Goal: Use online tool/utility: Utilize a website feature to perform a specific function

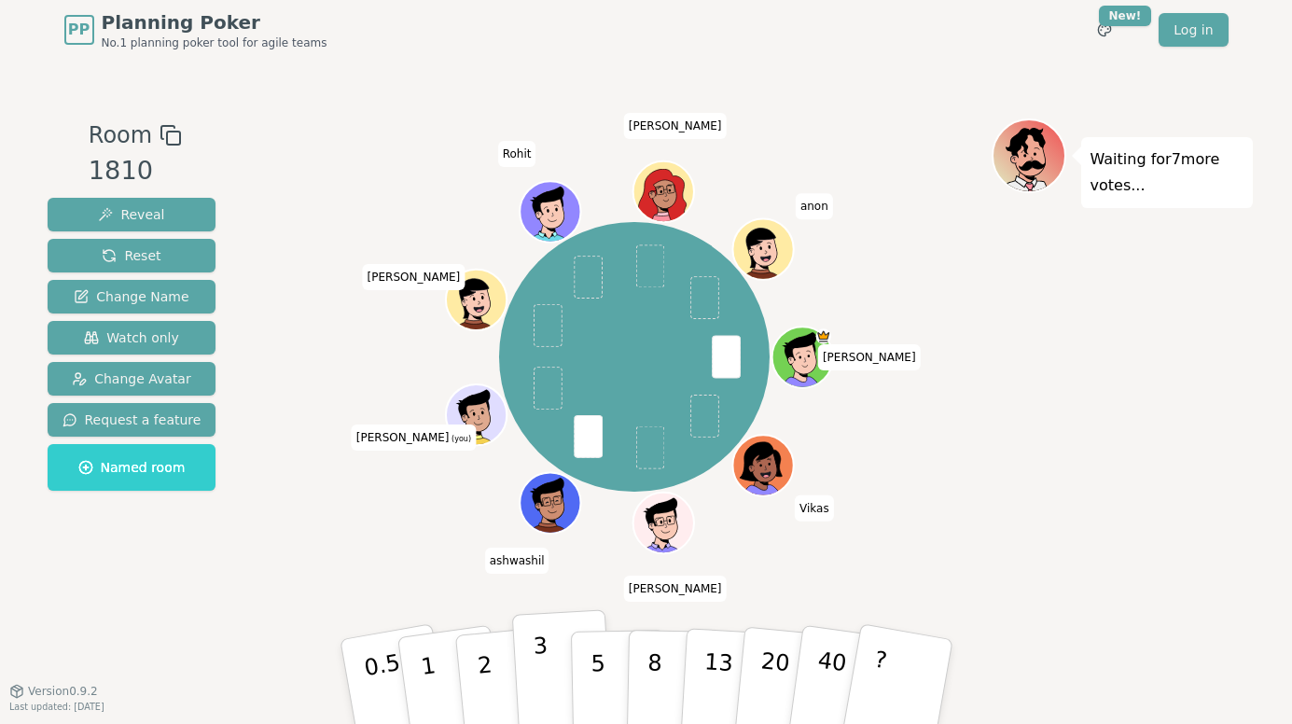
click at [527, 655] on button "3" at bounding box center [562, 682] width 102 height 146
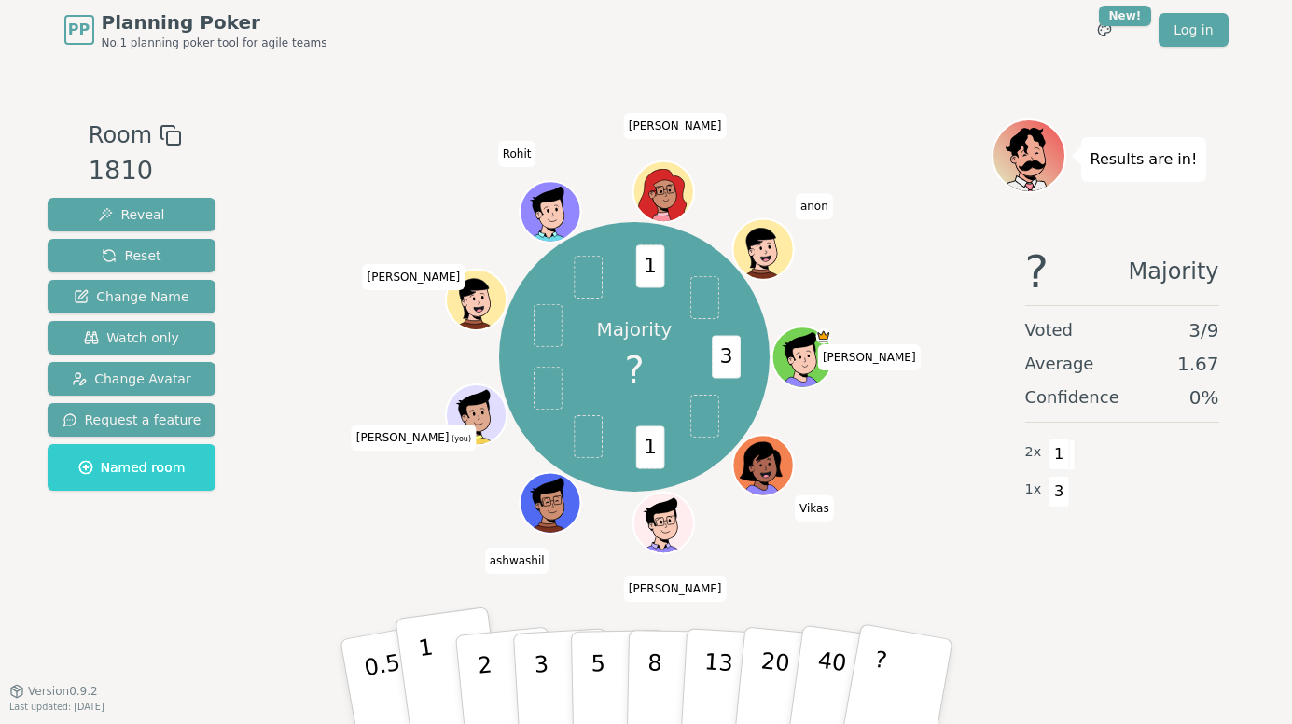
click at [437, 661] on button "1" at bounding box center [450, 681] width 111 height 151
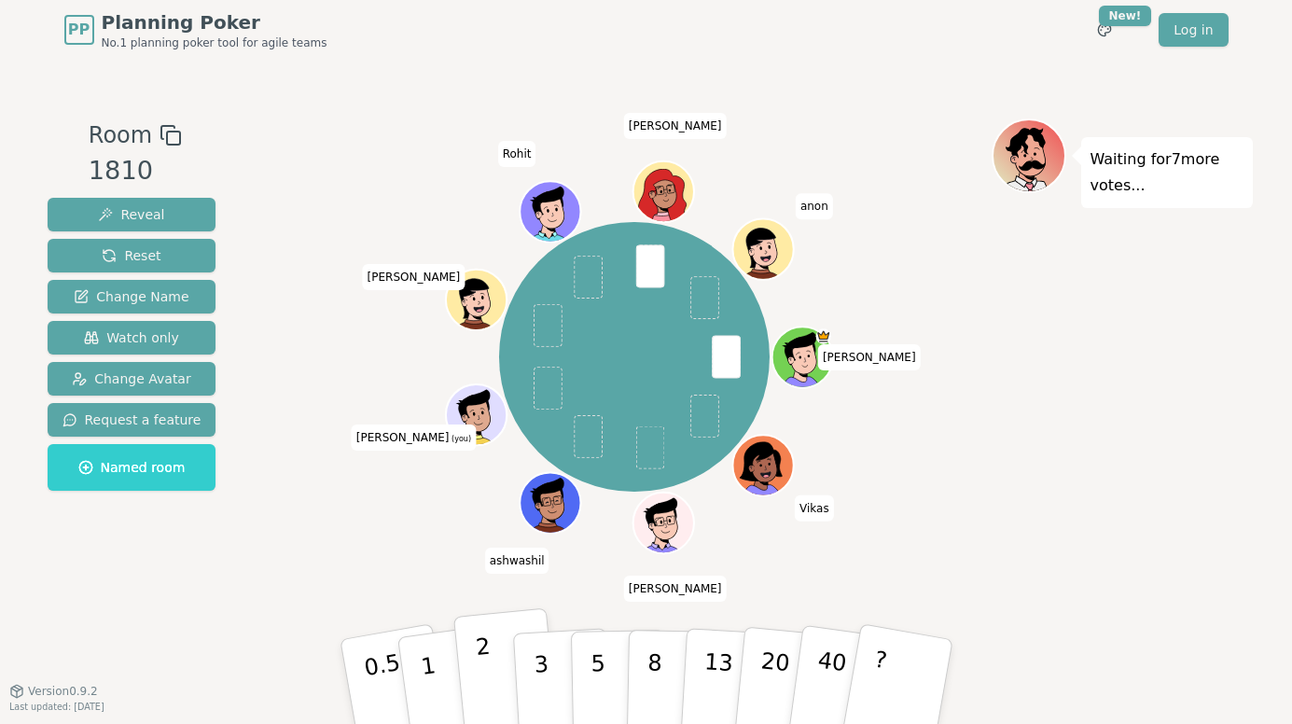
click at [478, 651] on p "2" at bounding box center [486, 685] width 24 height 102
click at [472, 669] on button "2" at bounding box center [506, 682] width 106 height 148
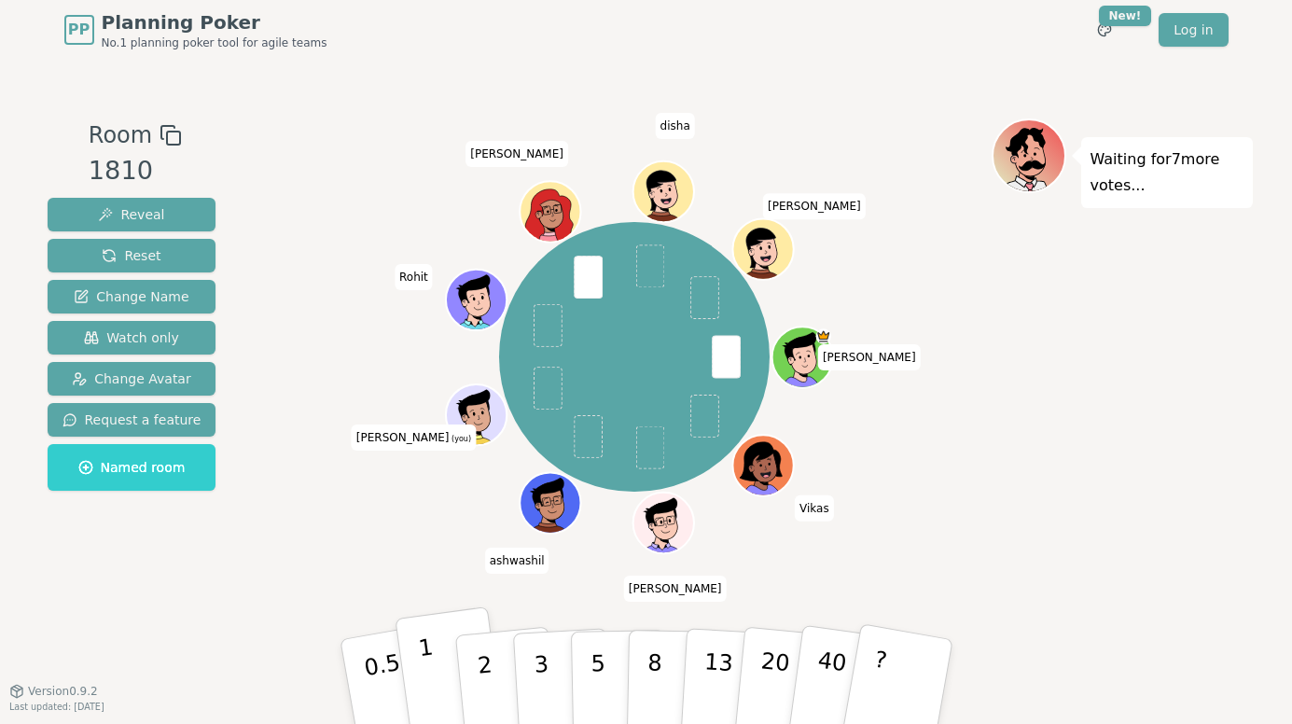
click at [432, 676] on p "1" at bounding box center [430, 685] width 28 height 102
click at [441, 621] on button "1" at bounding box center [450, 681] width 111 height 151
click at [538, 666] on p "3" at bounding box center [542, 684] width 21 height 102
click at [472, 648] on button "2" at bounding box center [506, 682] width 106 height 148
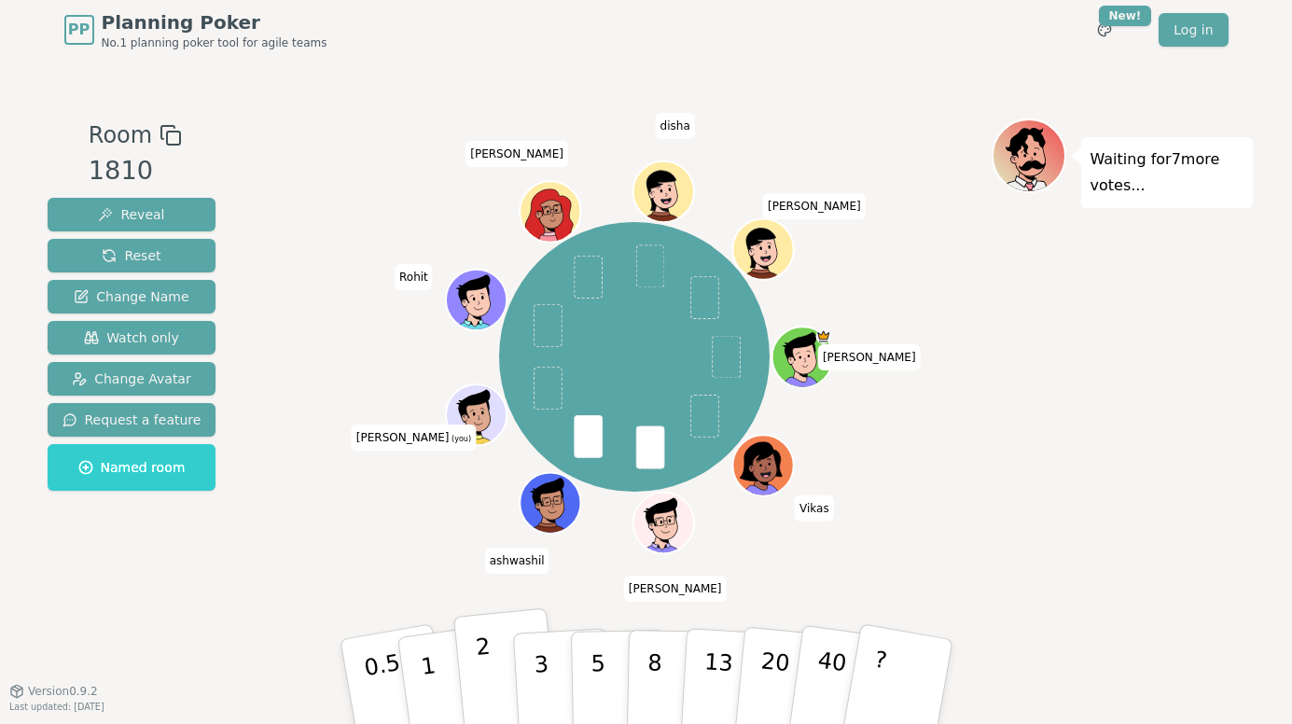
click at [474, 679] on button "2" at bounding box center [506, 682] width 106 height 148
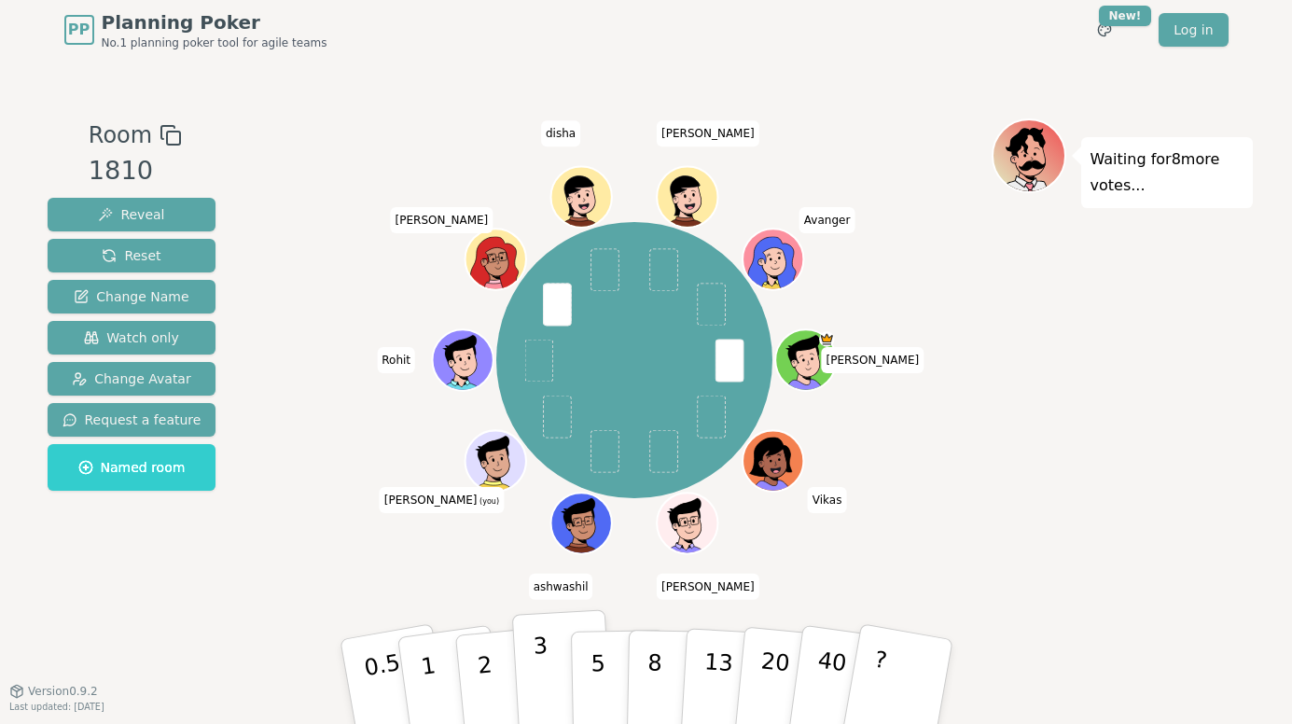
click at [528, 685] on button "3" at bounding box center [562, 682] width 102 height 146
click at [473, 670] on button "2" at bounding box center [506, 682] width 106 height 148
click at [544, 652] on p "3" at bounding box center [542, 684] width 21 height 102
click at [539, 654] on p "3" at bounding box center [542, 684] width 21 height 102
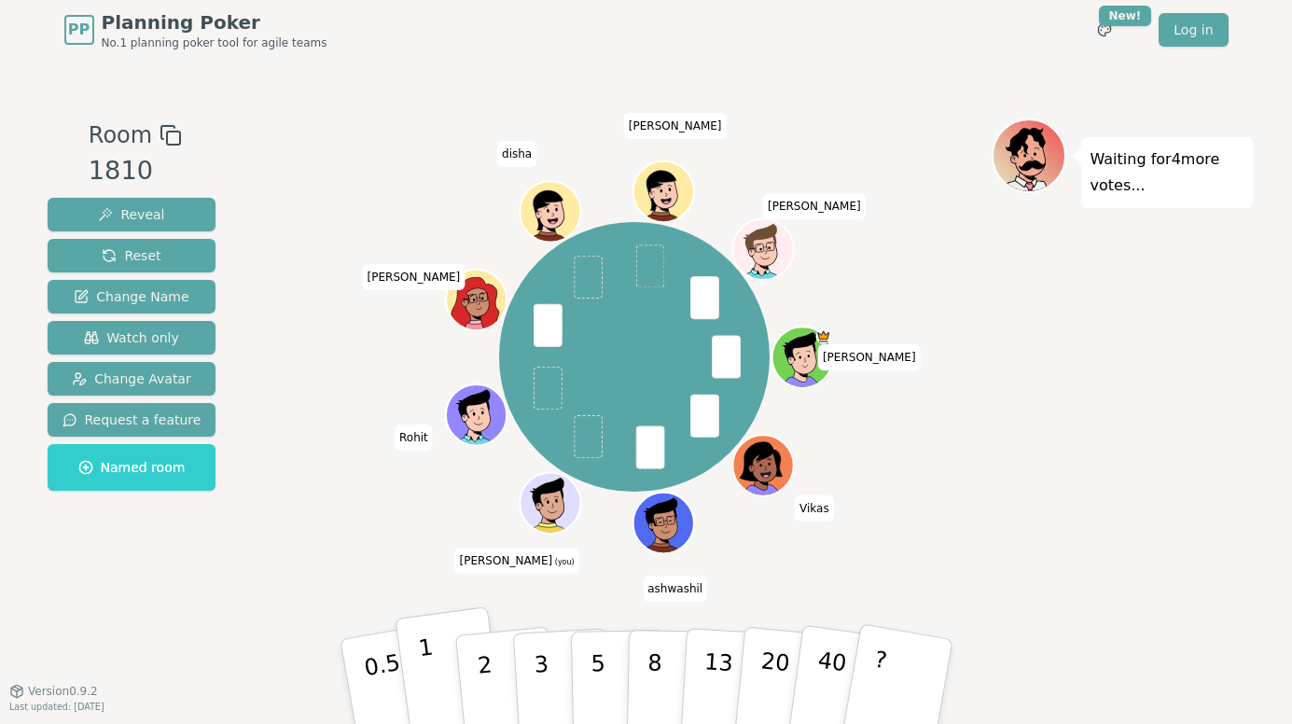
click at [435, 669] on button "1" at bounding box center [450, 681] width 111 height 151
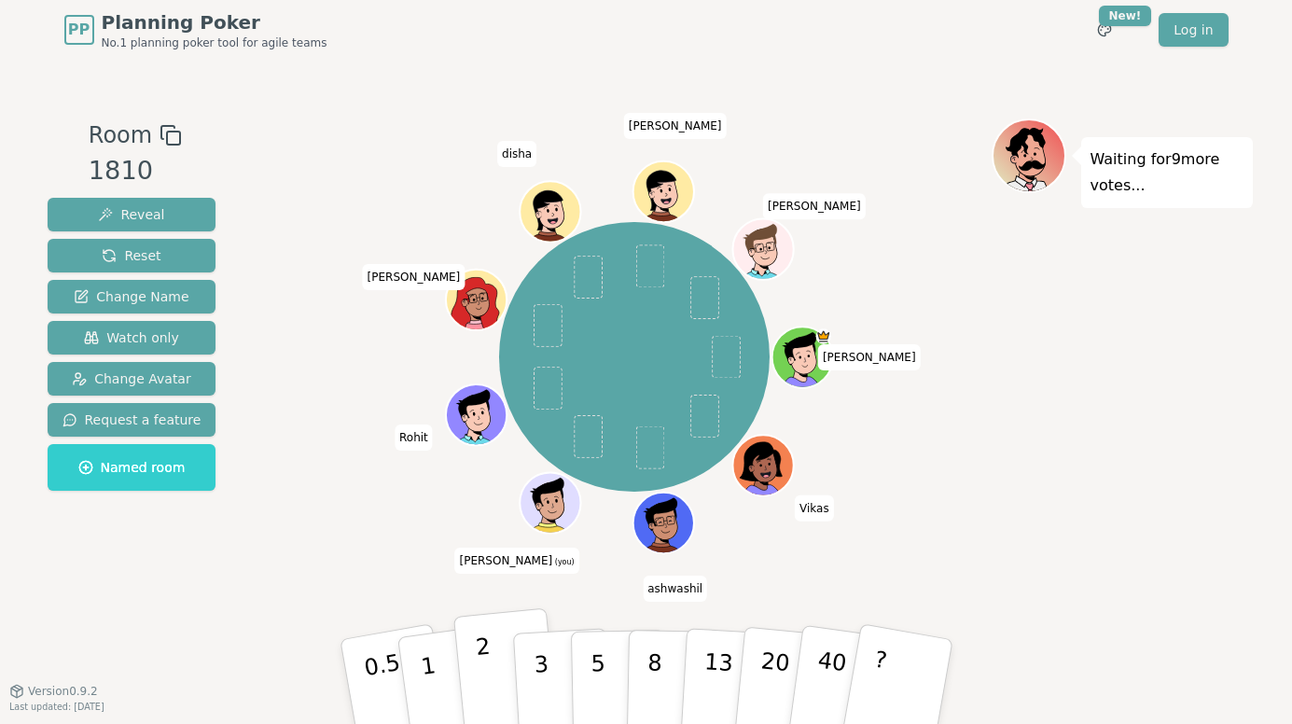
click at [498, 662] on button "2" at bounding box center [506, 682] width 106 height 148
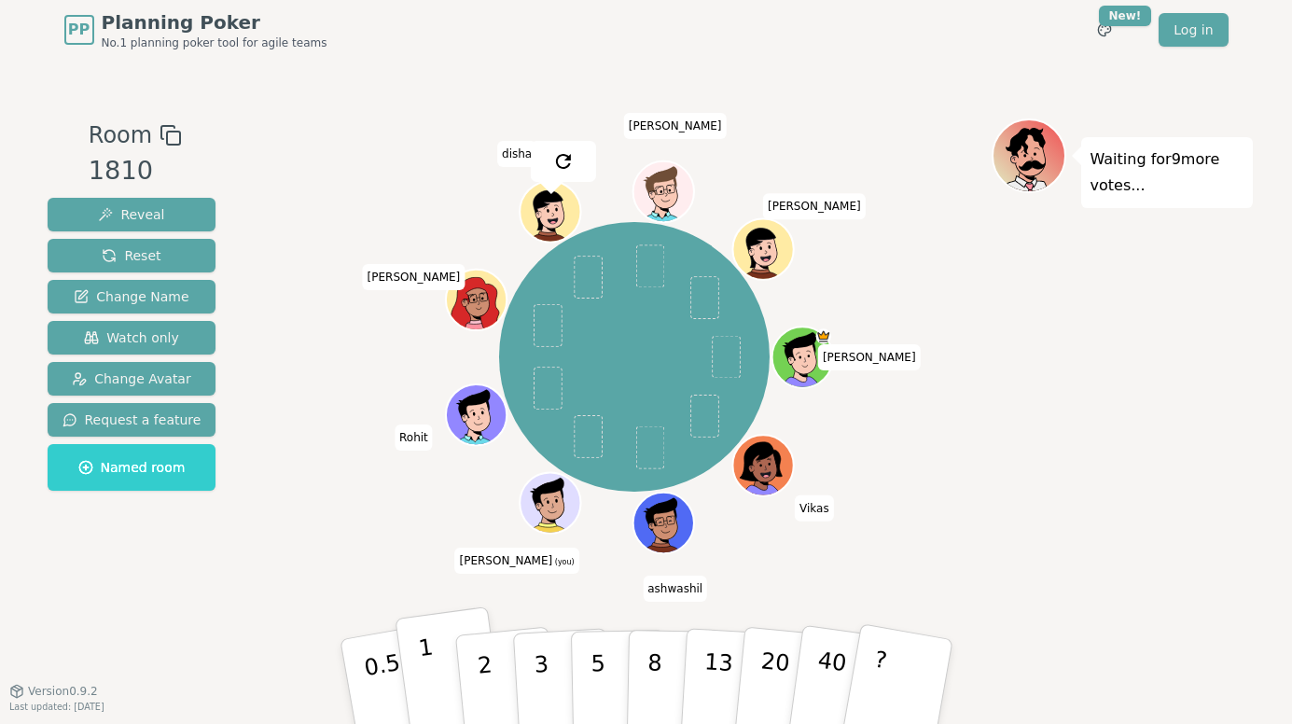
click at [424, 689] on p "1" at bounding box center [430, 685] width 28 height 102
